Goal: Information Seeking & Learning: Find specific fact

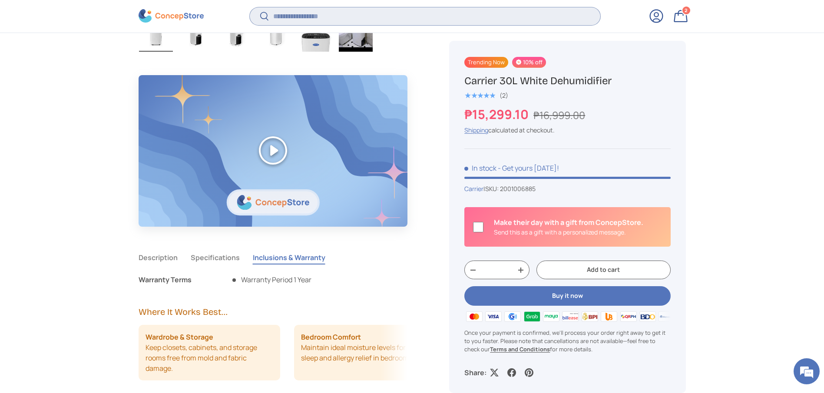
click at [393, 13] on input "Search" at bounding box center [425, 16] width 350 height 18
type input "*********"
click at [250, 7] on button "Search" at bounding box center [260, 17] width 20 height 20
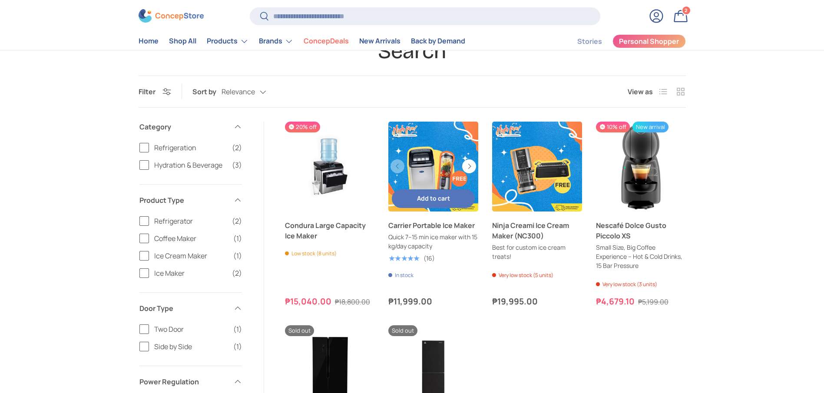
scroll to position [130, 0]
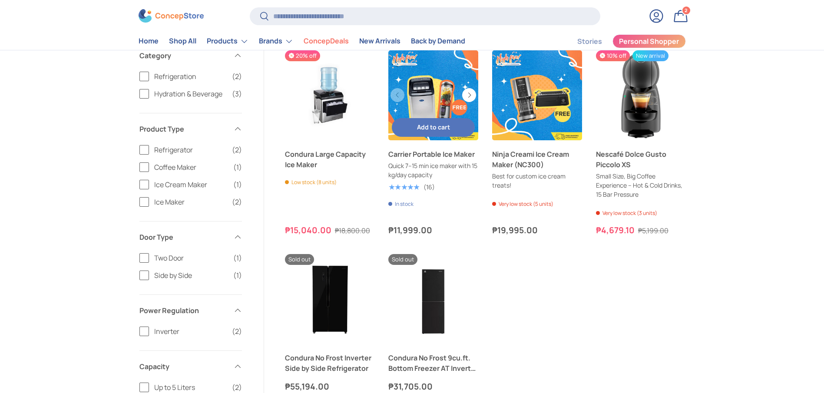
click at [419, 154] on link "Carrier Portable Ice Maker" at bounding box center [433, 154] width 90 height 10
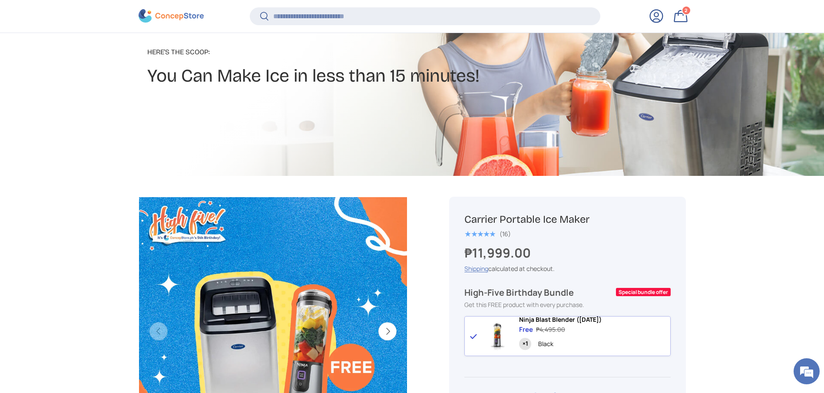
scroll to position [259, 0]
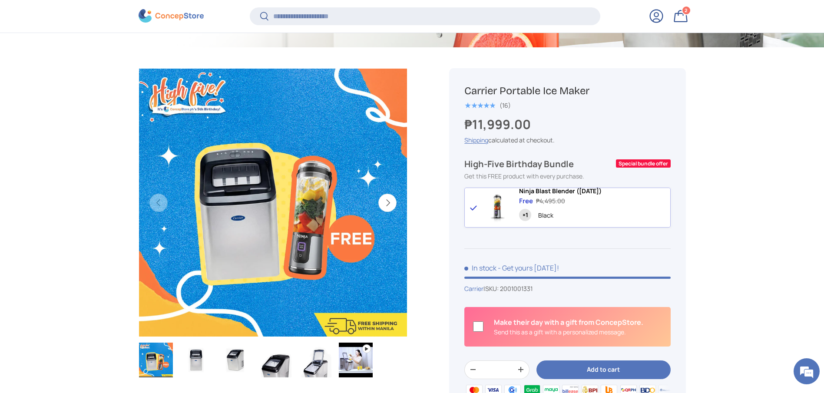
click at [567, 90] on h1 "Carrier Portable Ice Maker" at bounding box center [567, 90] width 206 height 13
copy div "Carrier Portable Ice Maker"
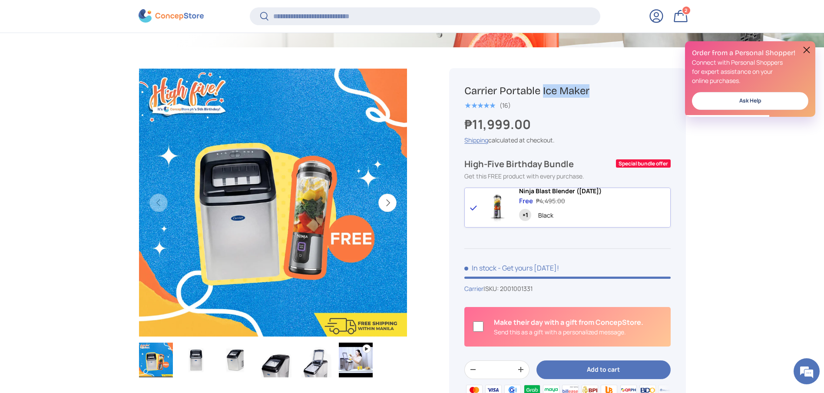
scroll to position [0, 0]
copy span "Ninja Blast Blender ([DATE])"
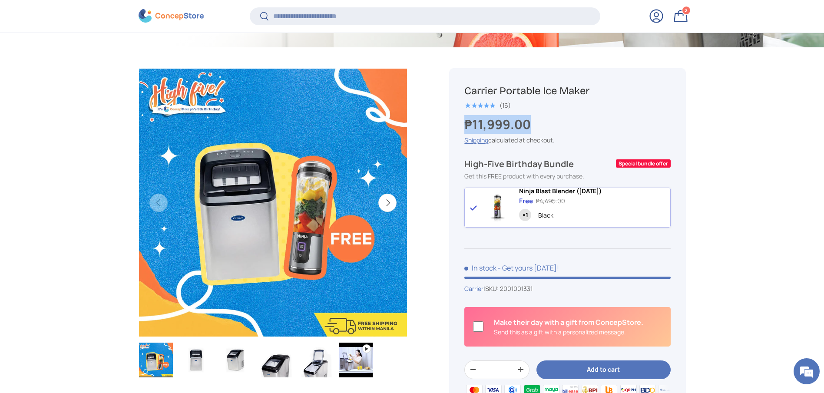
copy strong "₱11,999.00"
drag, startPoint x: 532, startPoint y: 125, endPoint x: 457, endPoint y: 127, distance: 75.2
click at [457, 127] on div "Carrier Portable Ice Maker ★★★★★ (16) ₱11,999.00 Unit price / Unavailable Shipp…" at bounding box center [567, 267] width 236 height 398
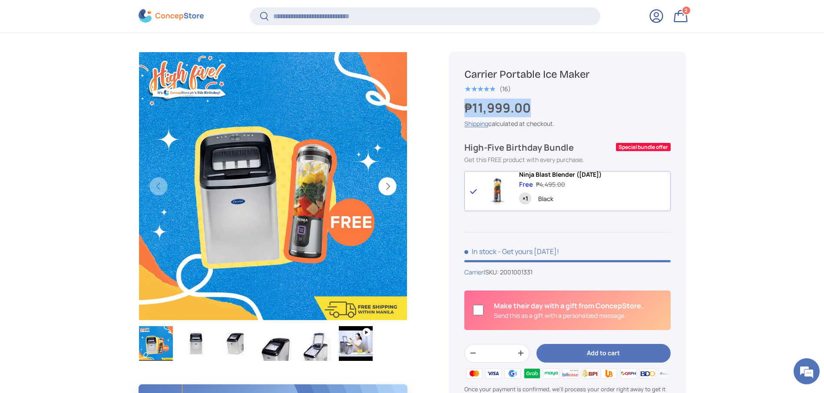
scroll to position [324, 0]
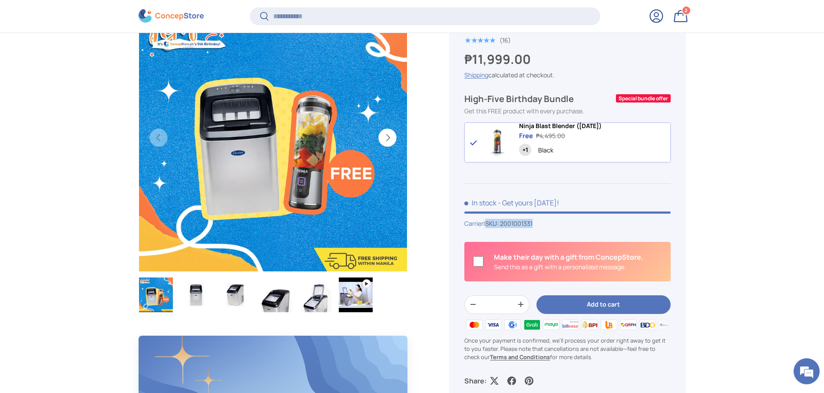
drag, startPoint x: 540, startPoint y: 228, endPoint x: 491, endPoint y: 231, distance: 49.2
click at [491, 228] on div "Carrier | SKU: 2001001331" at bounding box center [567, 223] width 206 height 9
copy span "SKU: 2001001331"
click at [561, 228] on div "Carrier | SKU: 2001001331" at bounding box center [567, 223] width 206 height 9
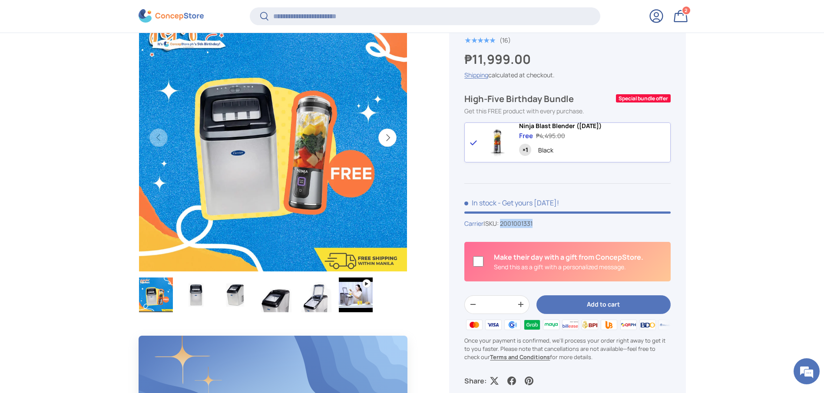
drag, startPoint x: 546, startPoint y: 229, endPoint x: 505, endPoint y: 230, distance: 40.8
click at [505, 228] on div "Carrier | SKU: 2001001331" at bounding box center [567, 223] width 206 height 9
copy span "2001001331"
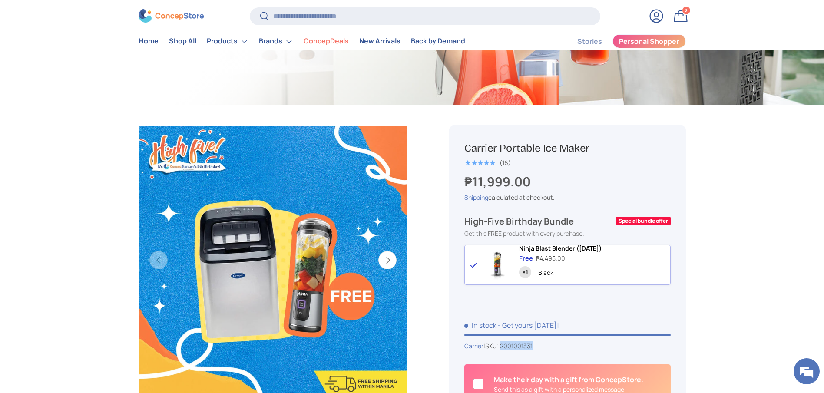
scroll to position [195, 0]
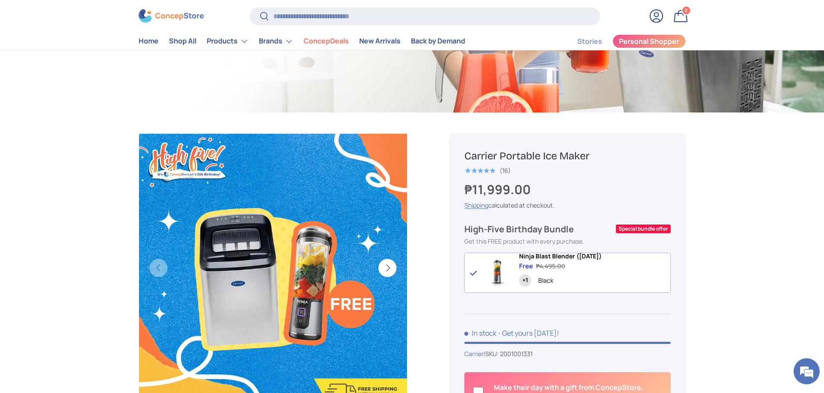
click at [586, 160] on h1 "Carrier Portable Ice Maker" at bounding box center [567, 155] width 206 height 13
copy div "Carrier Portable Ice Maker"
